Goal: Information Seeking & Learning: Learn about a topic

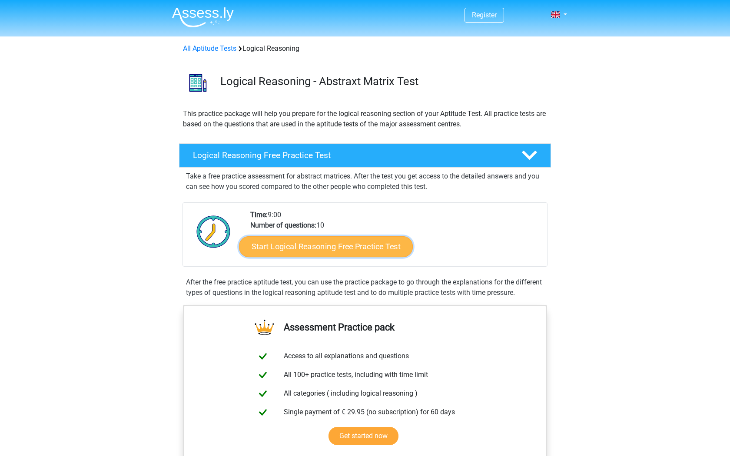
click at [339, 250] on link "Start Logical Reasoning Free Practice Test" at bounding box center [326, 246] width 174 height 21
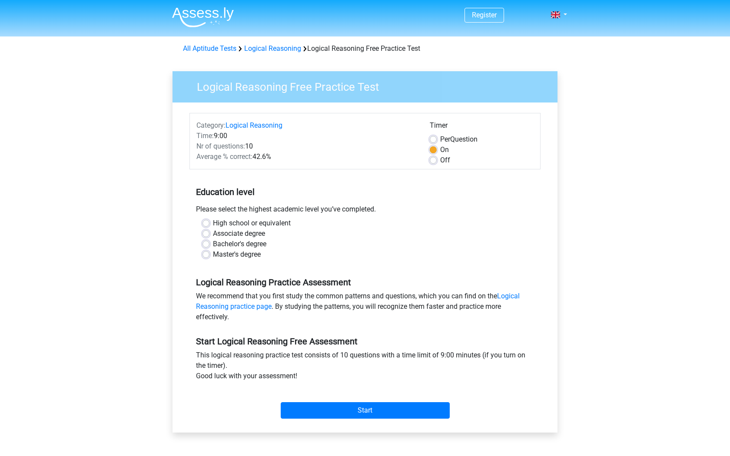
click at [213, 254] on label "Master's degree" at bounding box center [237, 254] width 48 height 10
click at [207, 254] on input "Master's degree" at bounding box center [206, 253] width 7 height 9
radio input "true"
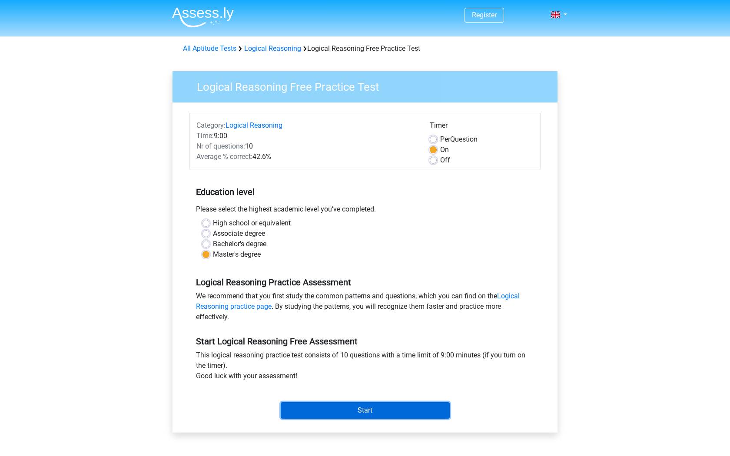
click at [346, 408] on input "Start" at bounding box center [365, 410] width 169 height 17
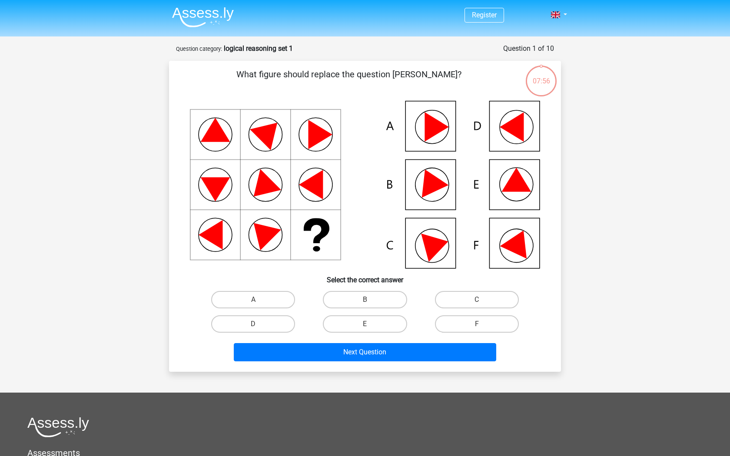
click at [517, 183] on icon at bounding box center [516, 180] width 30 height 24
click at [382, 327] on label "E" at bounding box center [365, 323] width 84 height 17
click at [371, 327] on input "E" at bounding box center [368, 327] width 6 height 6
radio input "true"
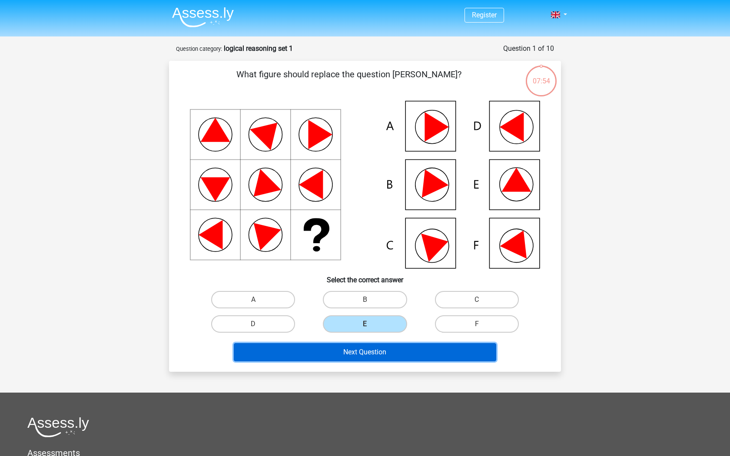
click at [381, 357] on button "Next Question" at bounding box center [365, 352] width 263 height 18
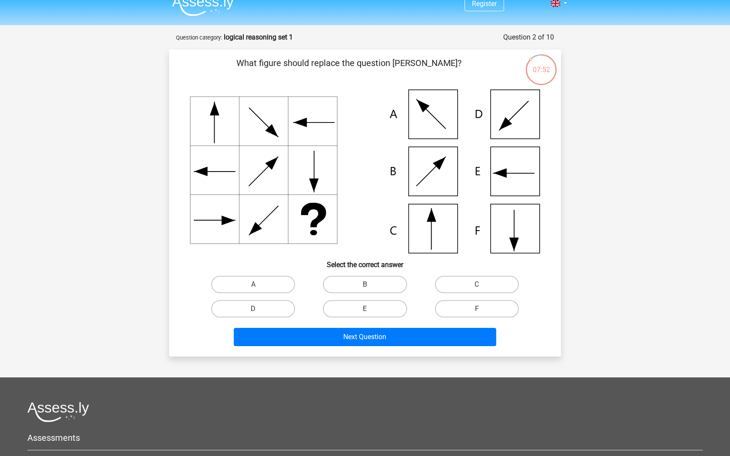
scroll to position [10, 0]
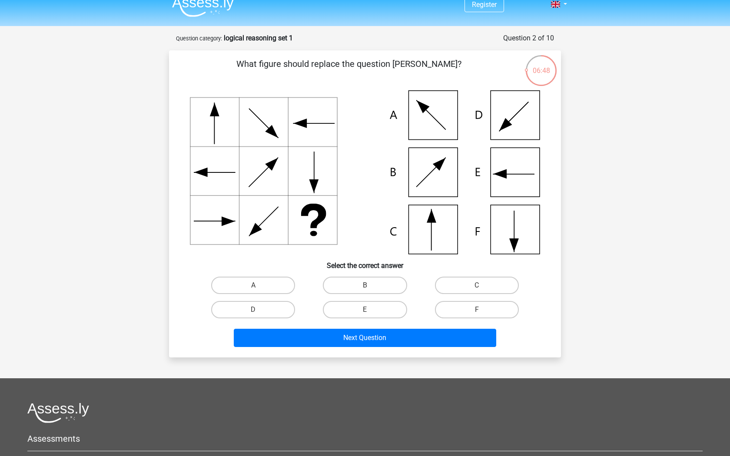
click at [439, 238] on icon at bounding box center [365, 172] width 350 height 164
click at [480, 290] on input "C" at bounding box center [480, 289] width 6 height 6
radio input "true"
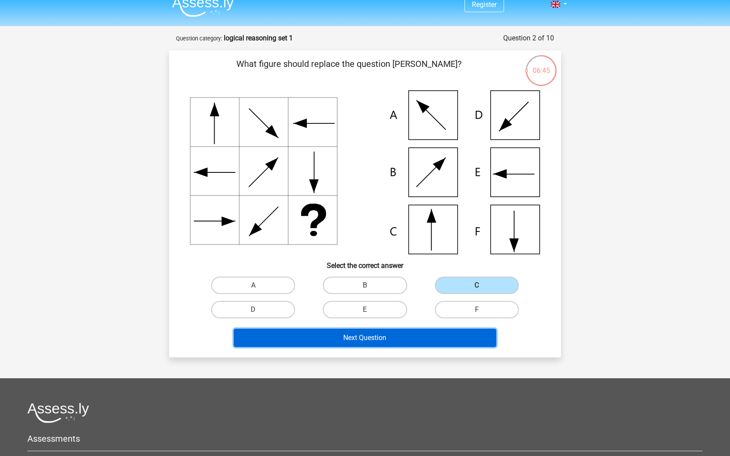
click at [420, 338] on button "Next Question" at bounding box center [365, 338] width 263 height 18
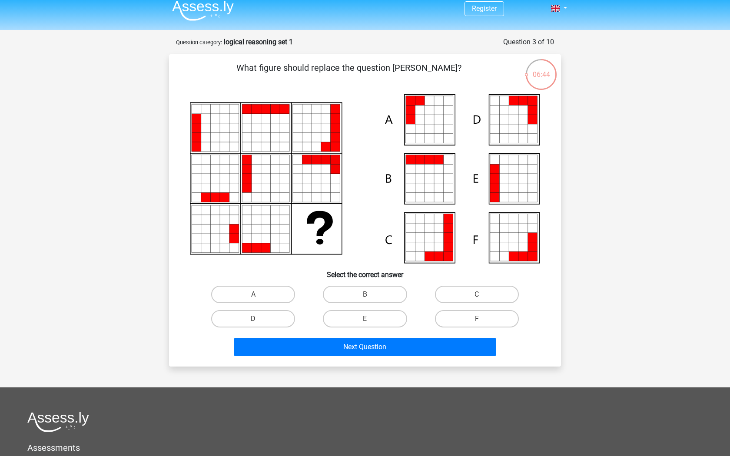
scroll to position [0, 0]
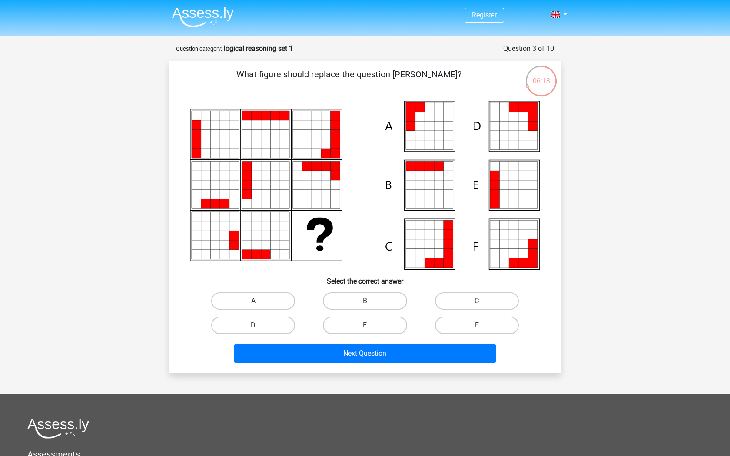
click at [502, 209] on icon at bounding box center [365, 185] width 350 height 169
click at [364, 329] on label "E" at bounding box center [365, 325] width 84 height 17
click at [365, 329] on input "E" at bounding box center [368, 328] width 6 height 6
radio input "true"
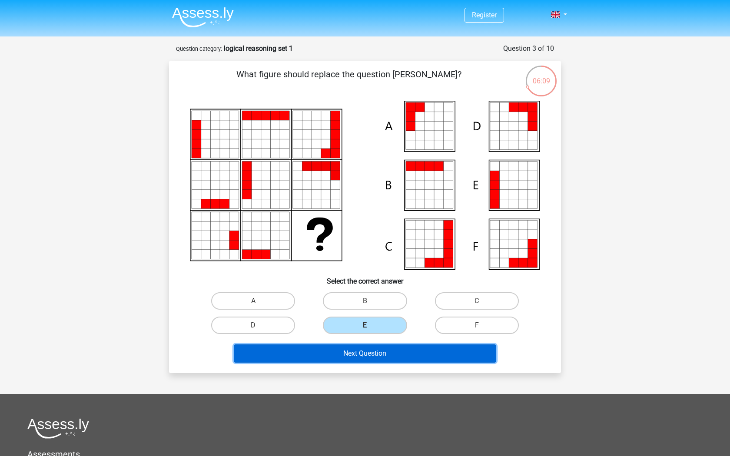
click at [366, 352] on button "Next Question" at bounding box center [365, 354] width 263 height 18
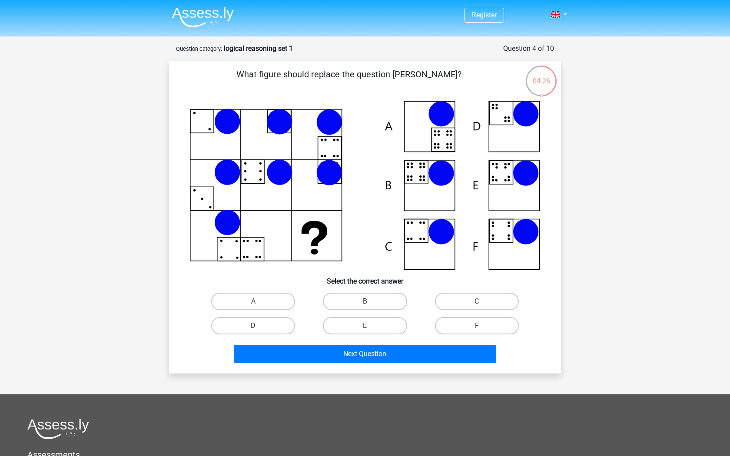
click at [356, 305] on label "B" at bounding box center [365, 301] width 84 height 17
click at [365, 305] on input "B" at bounding box center [368, 305] width 6 height 6
radio input "true"
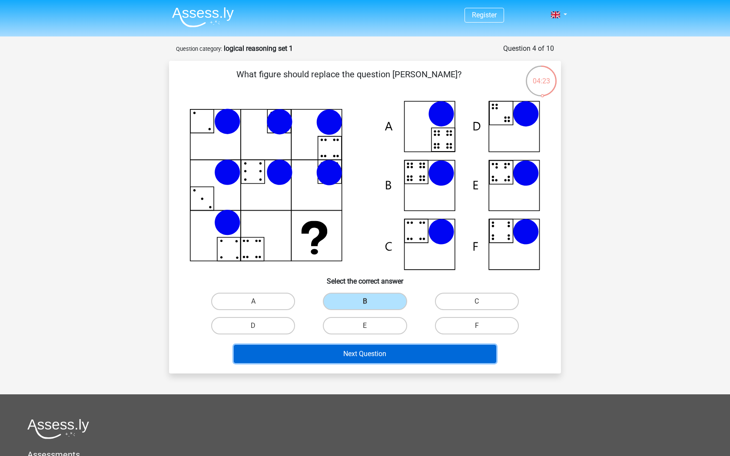
click at [320, 357] on button "Next Question" at bounding box center [365, 354] width 263 height 18
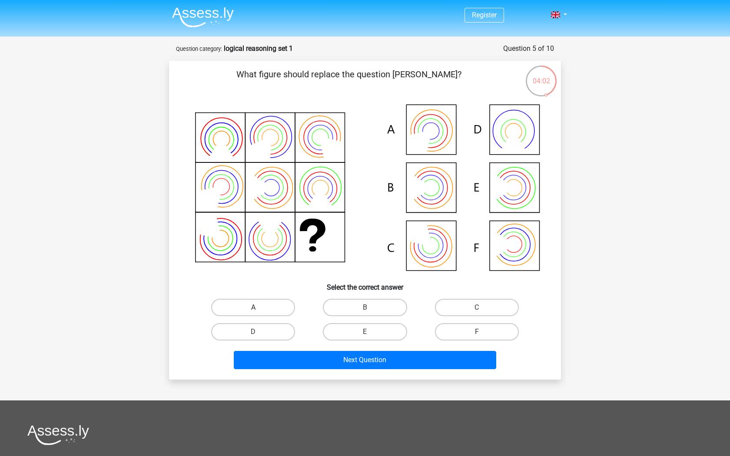
click at [269, 306] on label "A" at bounding box center [253, 307] width 84 height 17
click at [259, 308] on input "A" at bounding box center [256, 311] width 6 height 6
radio input "true"
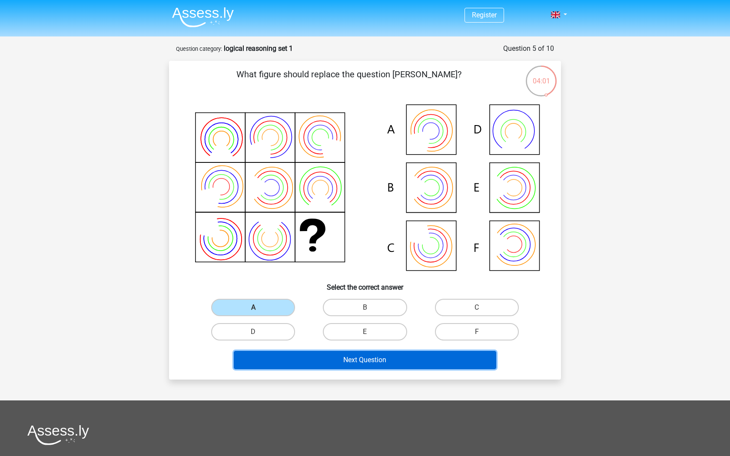
click at [333, 365] on button "Next Question" at bounding box center [365, 360] width 263 height 18
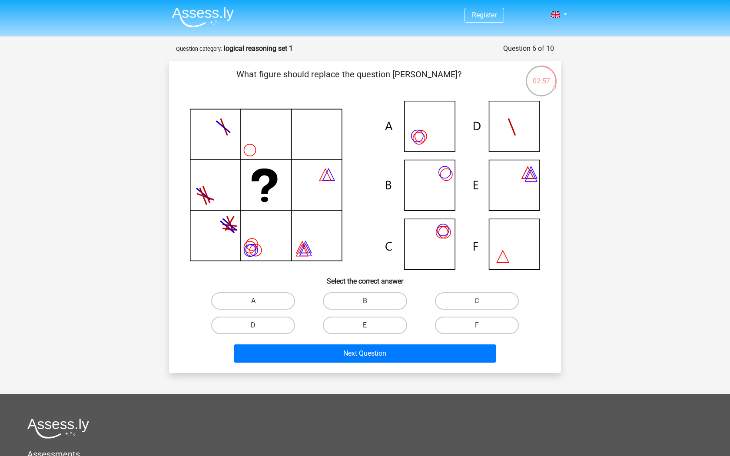
click at [427, 135] on icon at bounding box center [365, 185] width 350 height 169
click at [445, 234] on icon at bounding box center [365, 185] width 350 height 169
click at [450, 303] on label "C" at bounding box center [477, 300] width 84 height 17
click at [477, 303] on input "C" at bounding box center [480, 304] width 6 height 6
radio input "true"
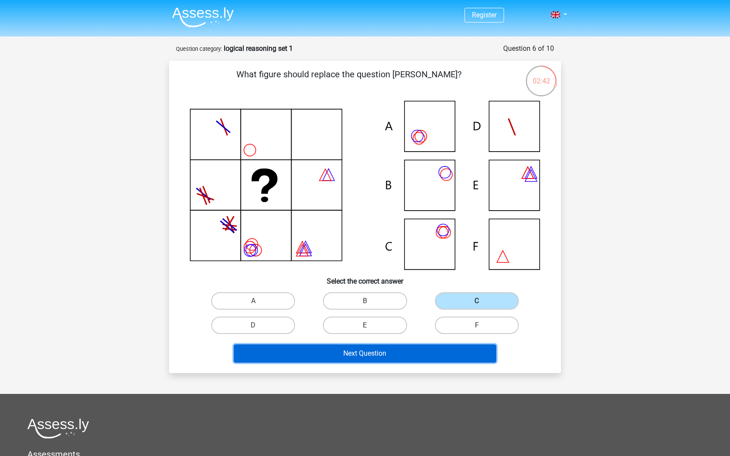
click at [405, 358] on button "Next Question" at bounding box center [365, 354] width 263 height 18
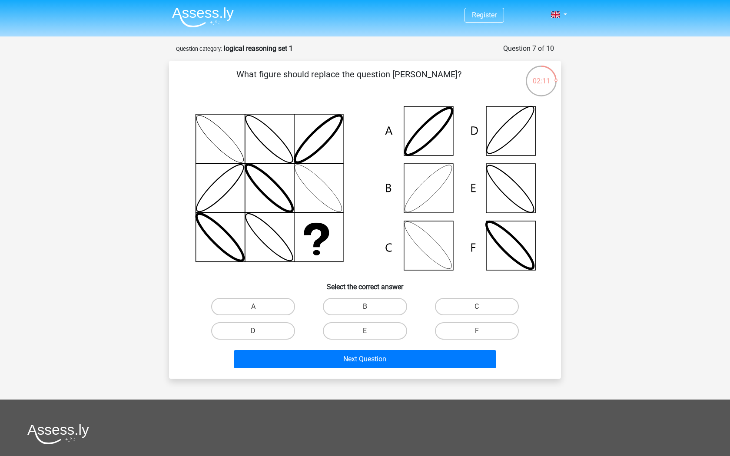
click at [518, 139] on icon at bounding box center [365, 188] width 350 height 175
click at [367, 309] on input "B" at bounding box center [368, 310] width 6 height 6
radio input "true"
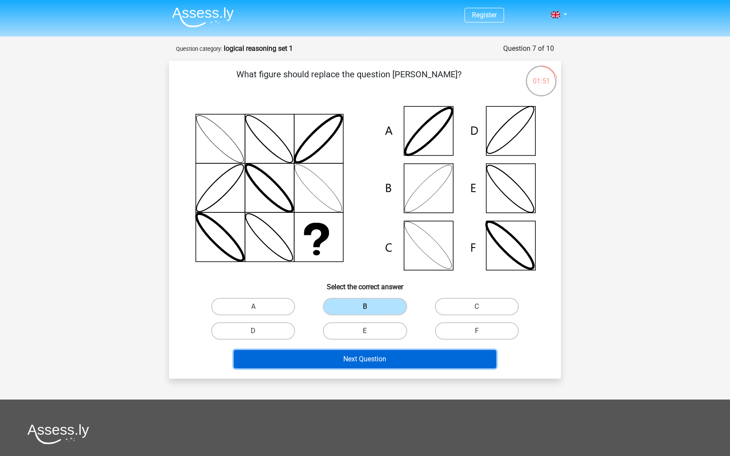
click at [299, 363] on button "Next Question" at bounding box center [365, 359] width 263 height 18
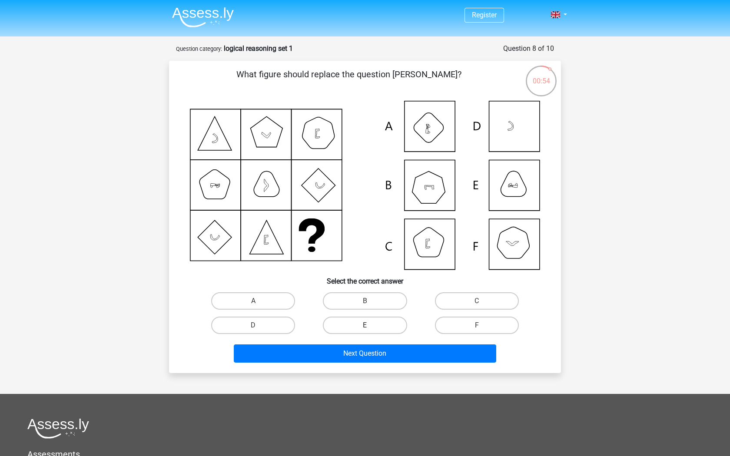
click at [361, 328] on label "E" at bounding box center [365, 325] width 84 height 17
click at [365, 328] on input "E" at bounding box center [368, 328] width 6 height 6
radio input "true"
click at [361, 362] on div "Next Question" at bounding box center [364, 356] width 335 height 22
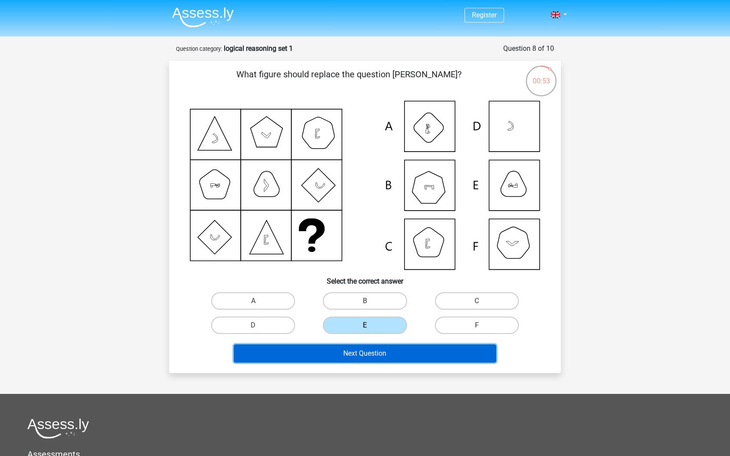
click at [362, 354] on button "Next Question" at bounding box center [365, 354] width 263 height 18
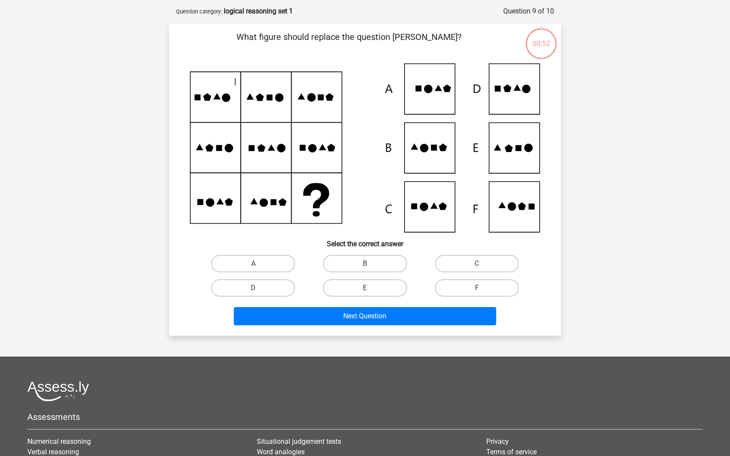
scroll to position [43, 0]
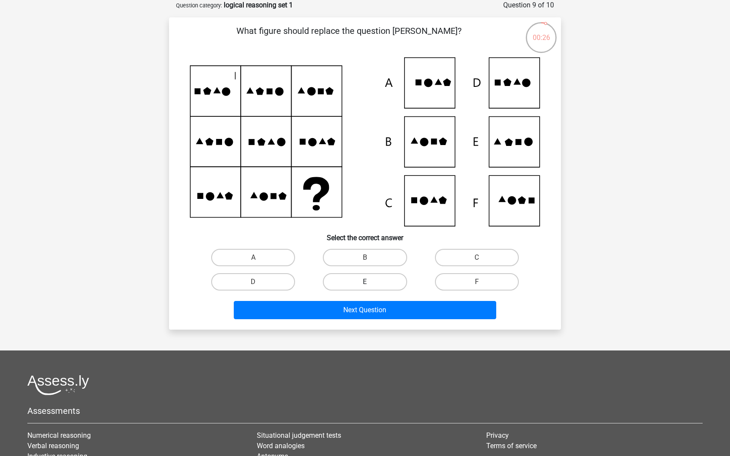
click at [380, 279] on label "E" at bounding box center [365, 281] width 84 height 17
click at [371, 282] on input "E" at bounding box center [368, 285] width 6 height 6
radio input "true"
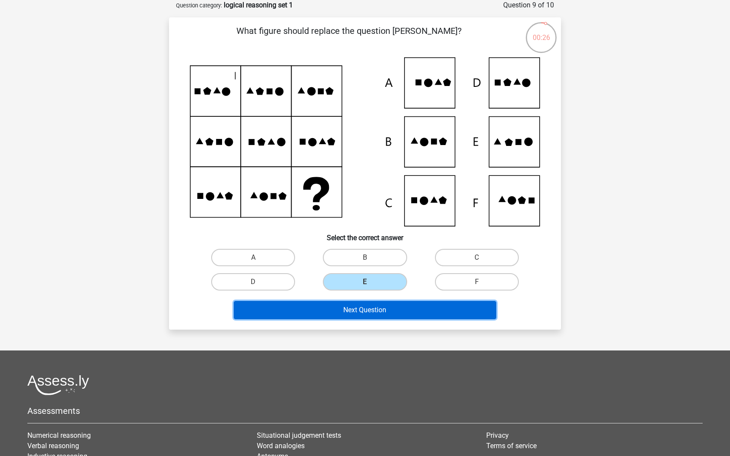
click at [380, 308] on button "Next Question" at bounding box center [365, 310] width 263 height 18
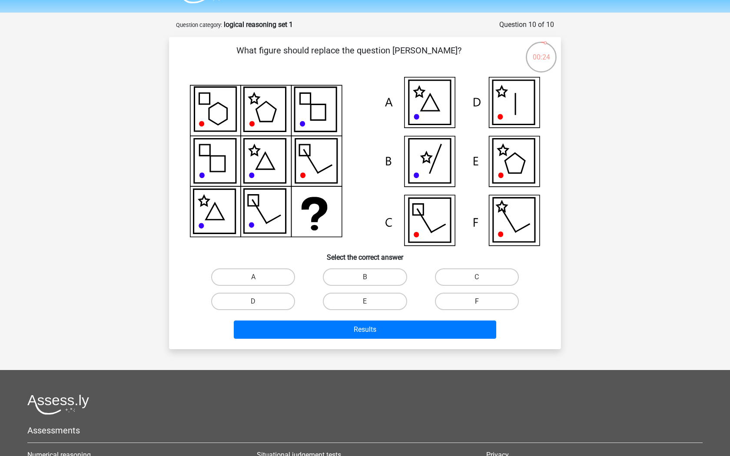
scroll to position [0, 0]
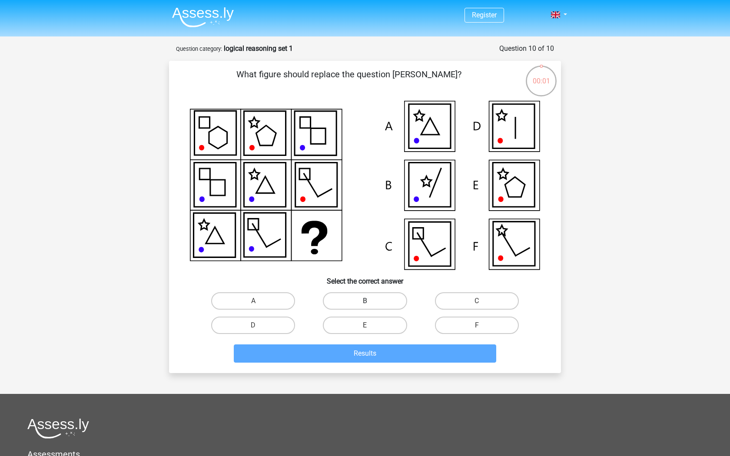
click at [385, 298] on label "B" at bounding box center [365, 300] width 84 height 17
click at [371, 301] on input "B" at bounding box center [368, 304] width 6 height 6
radio input "true"
